Goal: Transaction & Acquisition: Purchase product/service

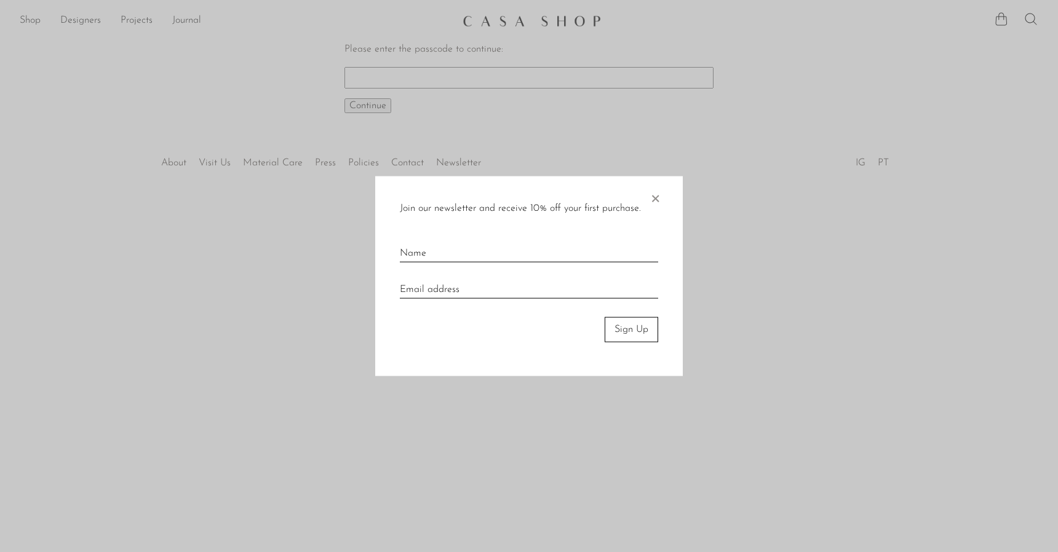
click at [464, 96] on div at bounding box center [529, 276] width 1058 height 552
click at [654, 193] on span "×" at bounding box center [655, 195] width 12 height 39
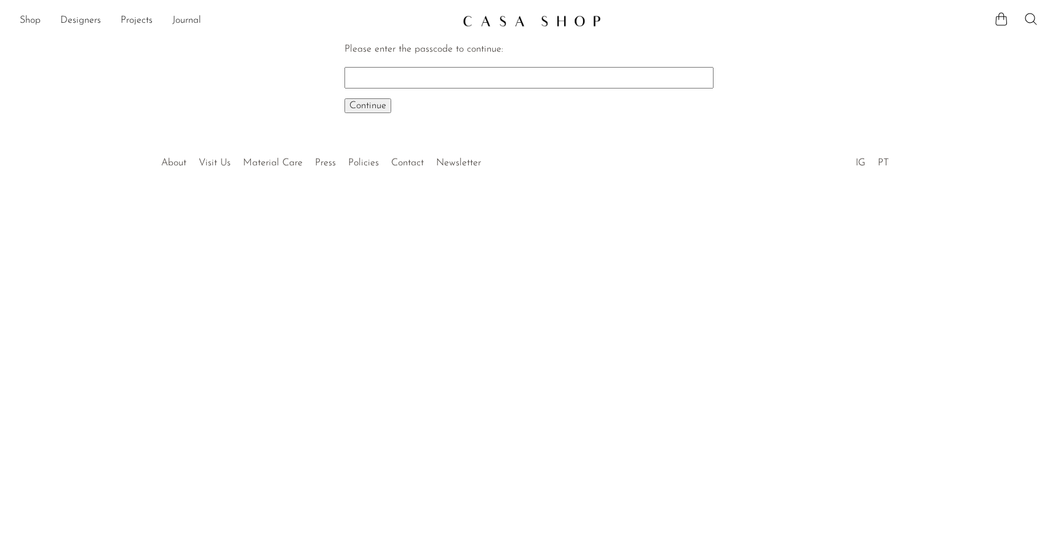
click at [547, 81] on input "Please enter the passcode to continue:" at bounding box center [528, 77] width 369 height 21
paste input "EARLY"
type input "EARLY"
click at [384, 106] on span "Continue" at bounding box center [367, 106] width 37 height 10
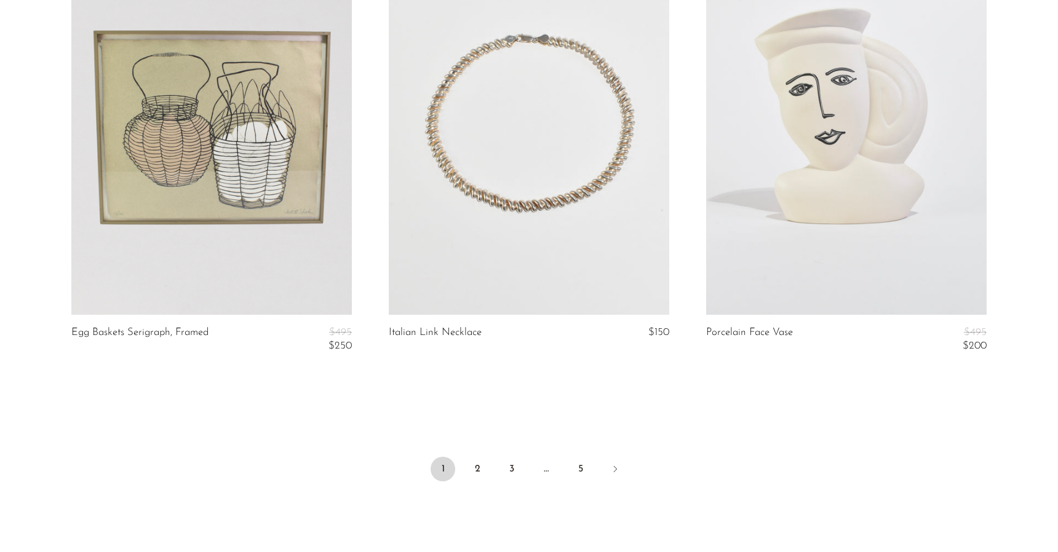
scroll to position [5178, 0]
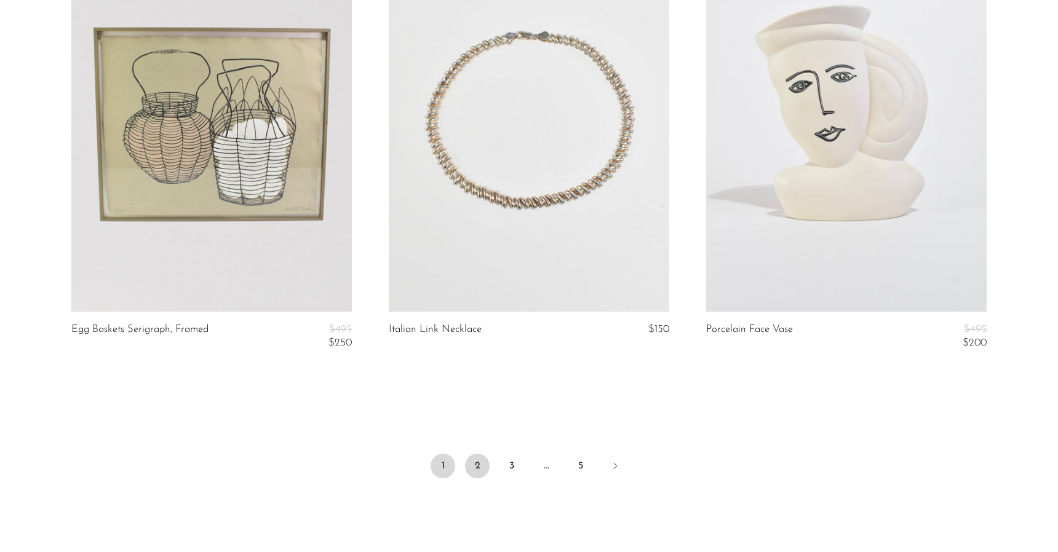
click at [481, 464] on link "2" at bounding box center [477, 466] width 25 height 25
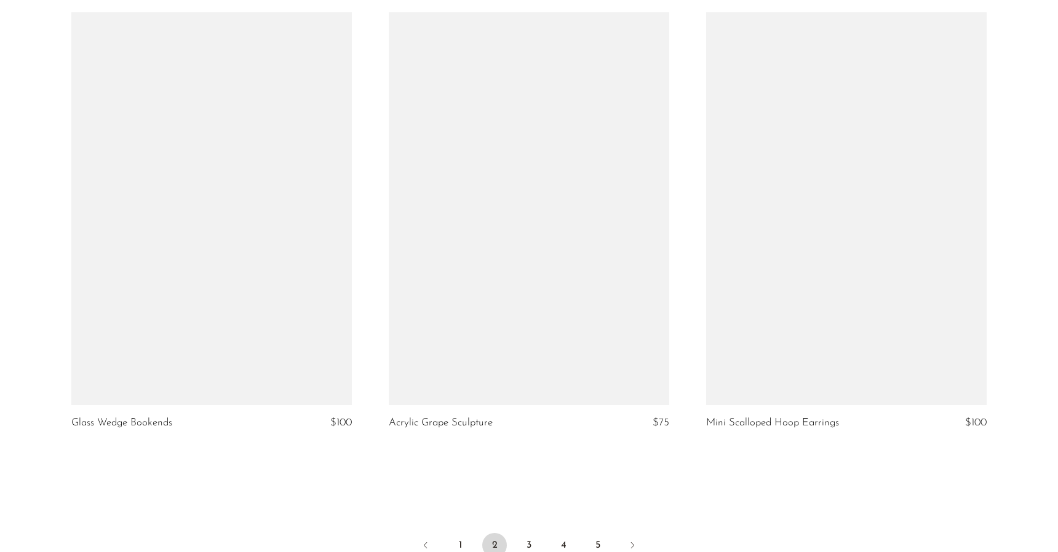
scroll to position [5166, 0]
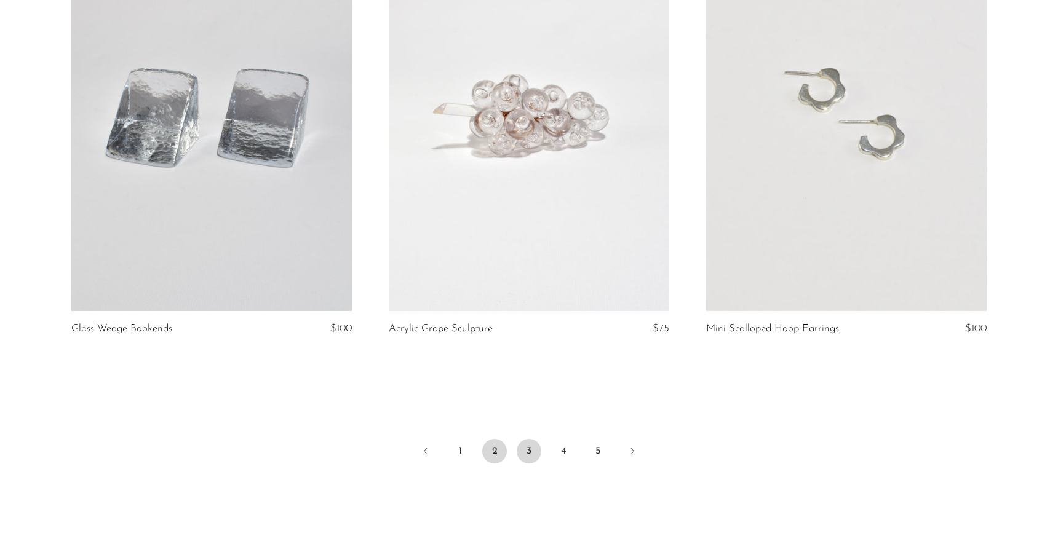
click at [529, 452] on link "3" at bounding box center [528, 451] width 25 height 25
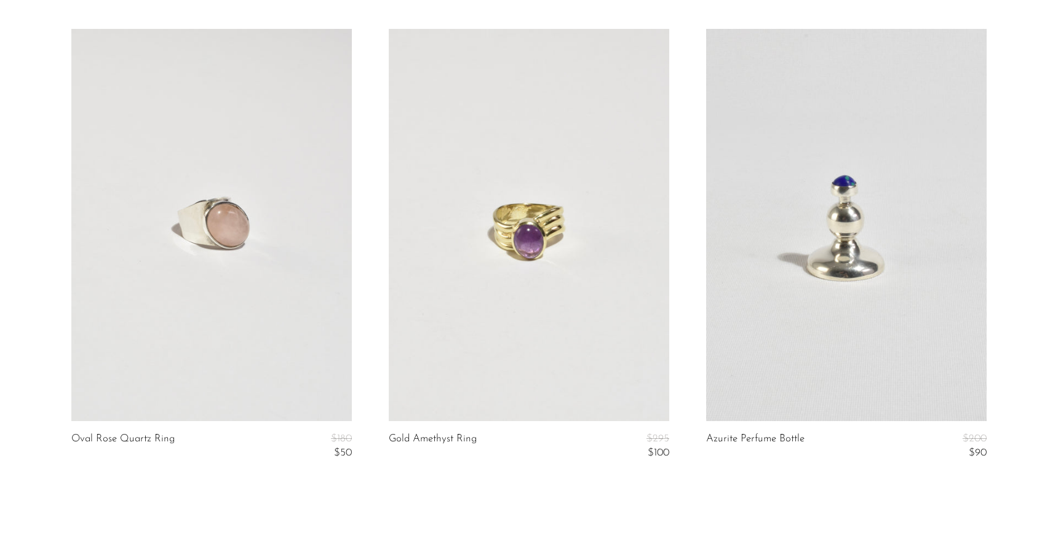
scroll to position [5362, 0]
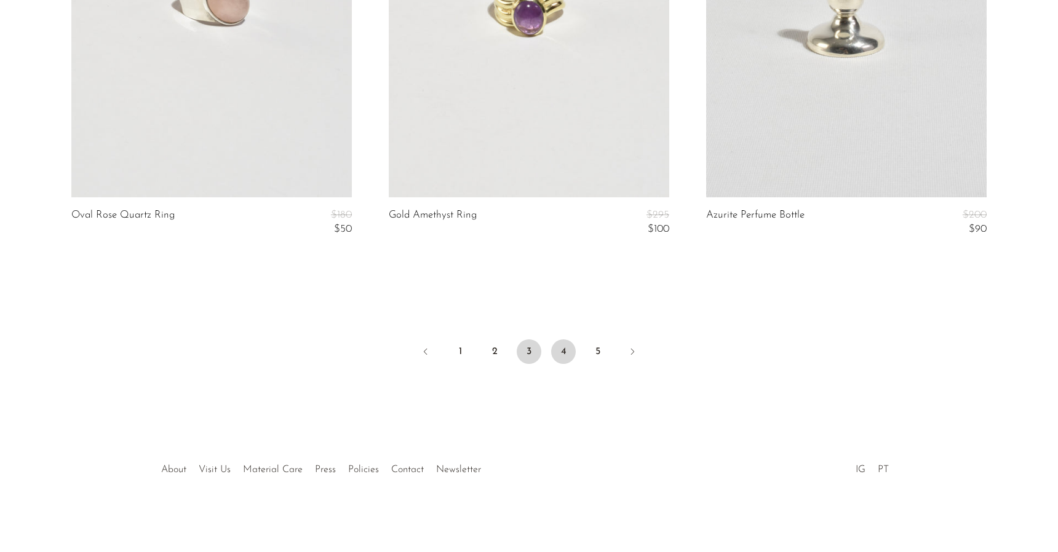
click at [561, 350] on link "4" at bounding box center [563, 351] width 25 height 25
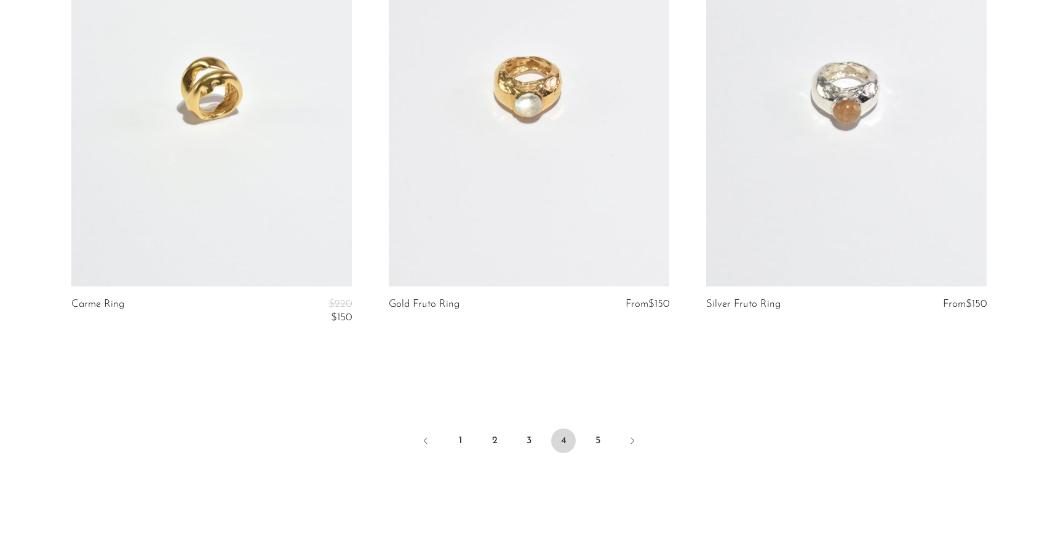
scroll to position [5287, 0]
click at [600, 438] on link "5" at bounding box center [597, 440] width 25 height 25
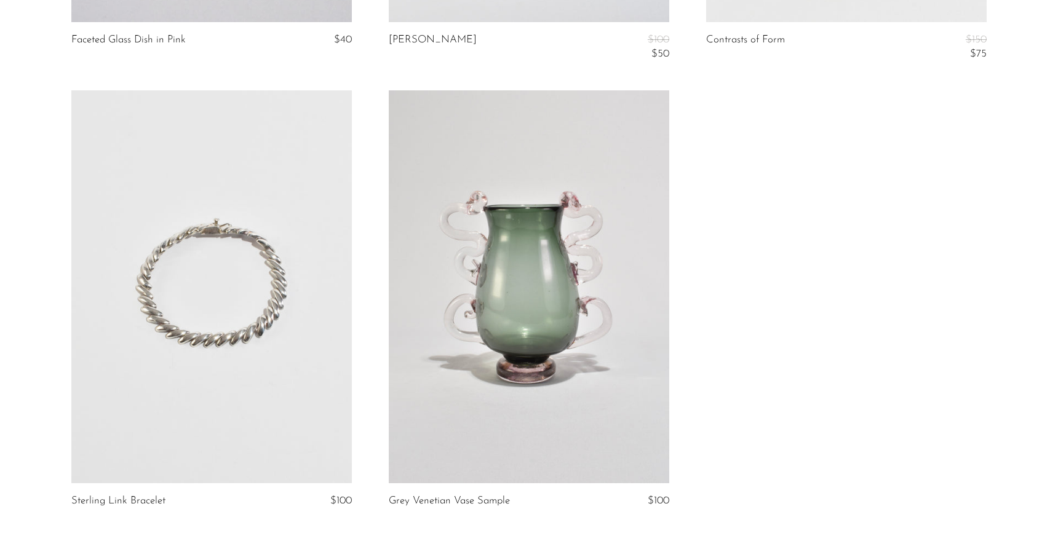
scroll to position [4600, 0]
